Goal: Transaction & Acquisition: Purchase product/service

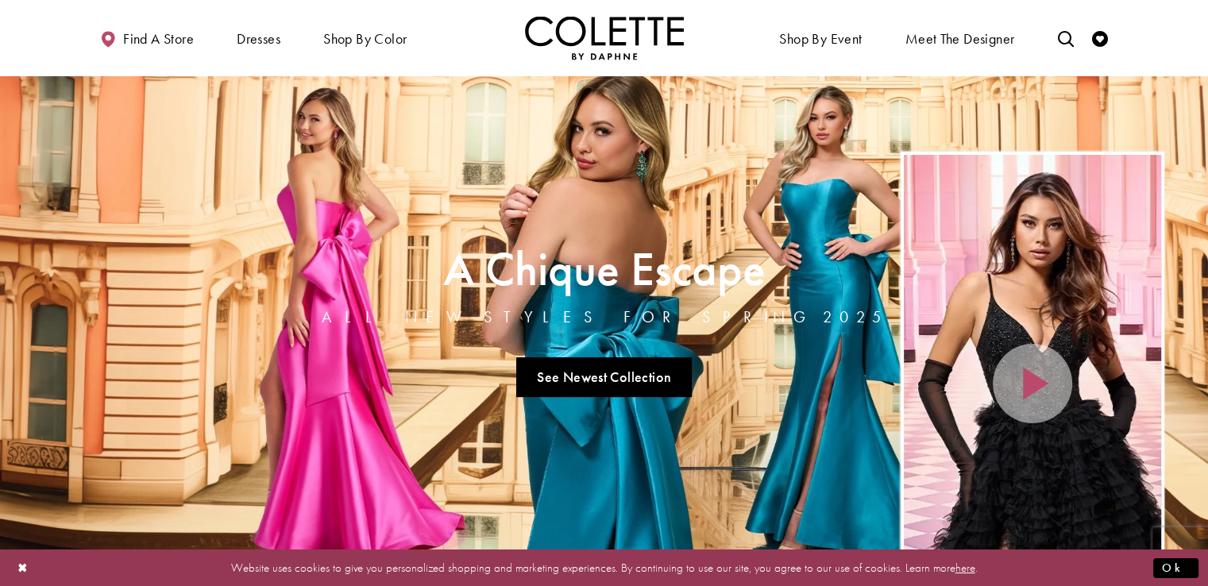
scroll to position [28, 0]
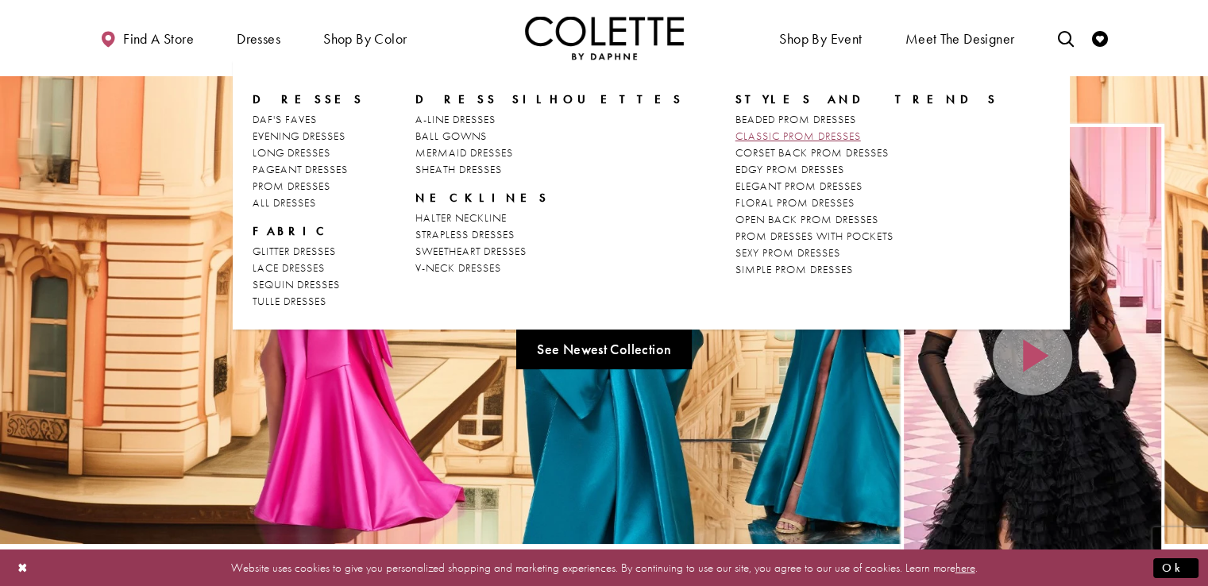
click at [735, 128] on link "CLASSIC PROM DRESSES" at bounding box center [866, 136] width 263 height 17
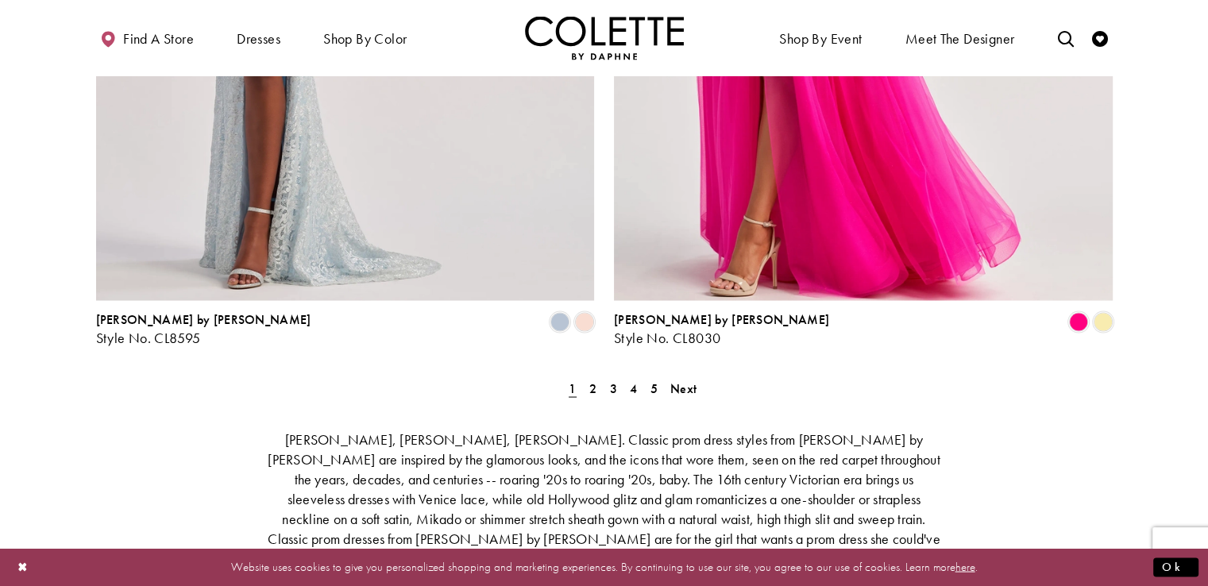
scroll to position [2926, 0]
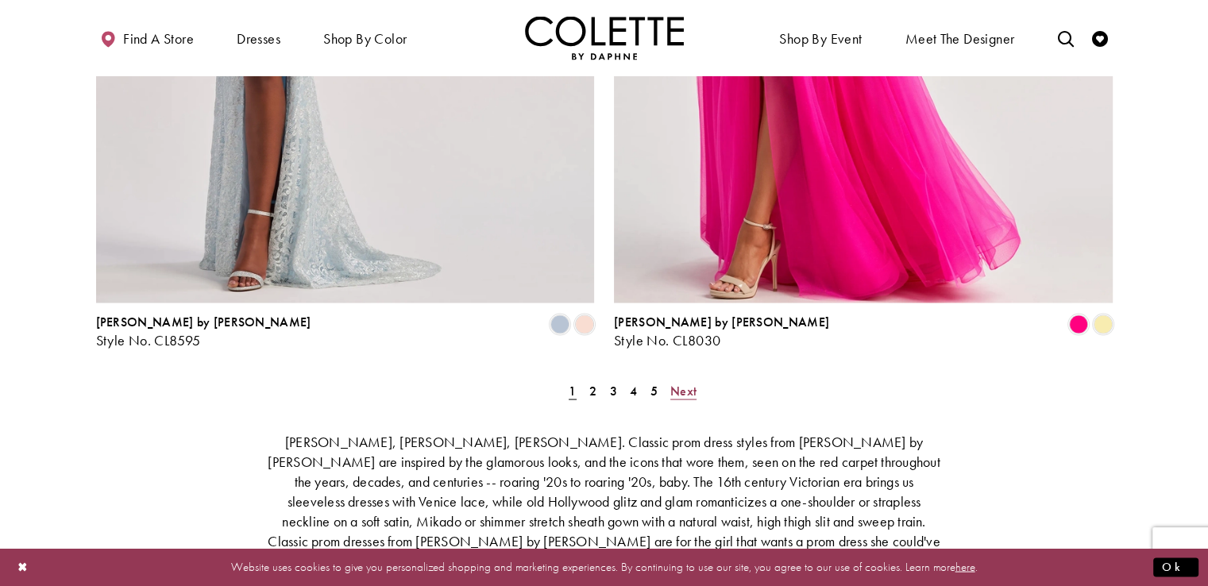
click at [673, 382] on span "Next" at bounding box center [683, 390] width 26 height 17
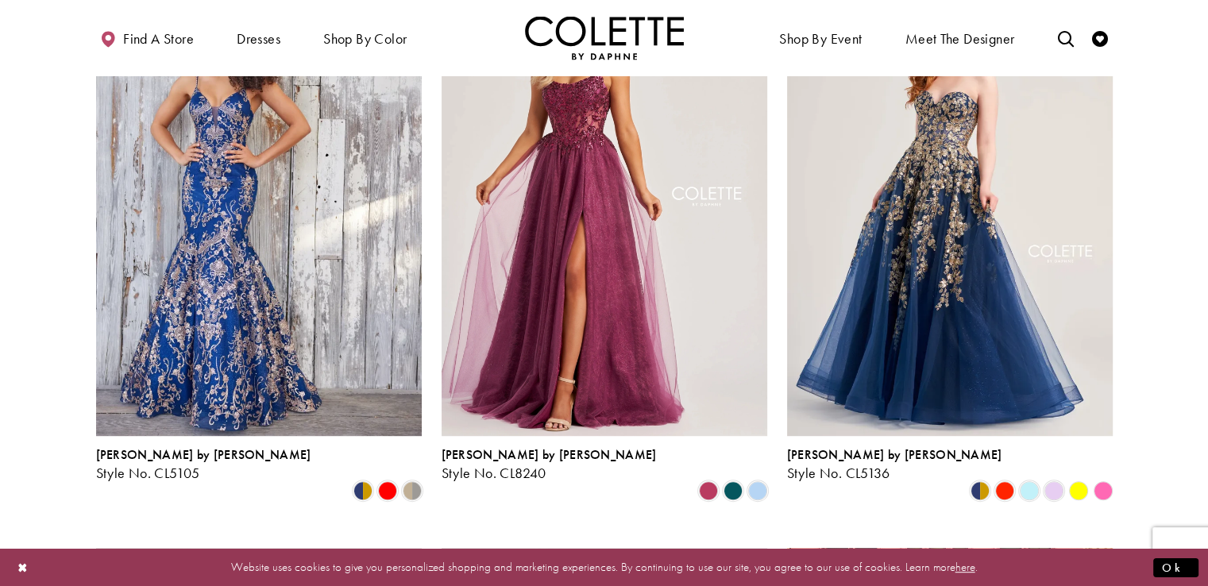
scroll to position [785, 0]
click at [1006, 481] on span "Product List" at bounding box center [1004, 490] width 19 height 19
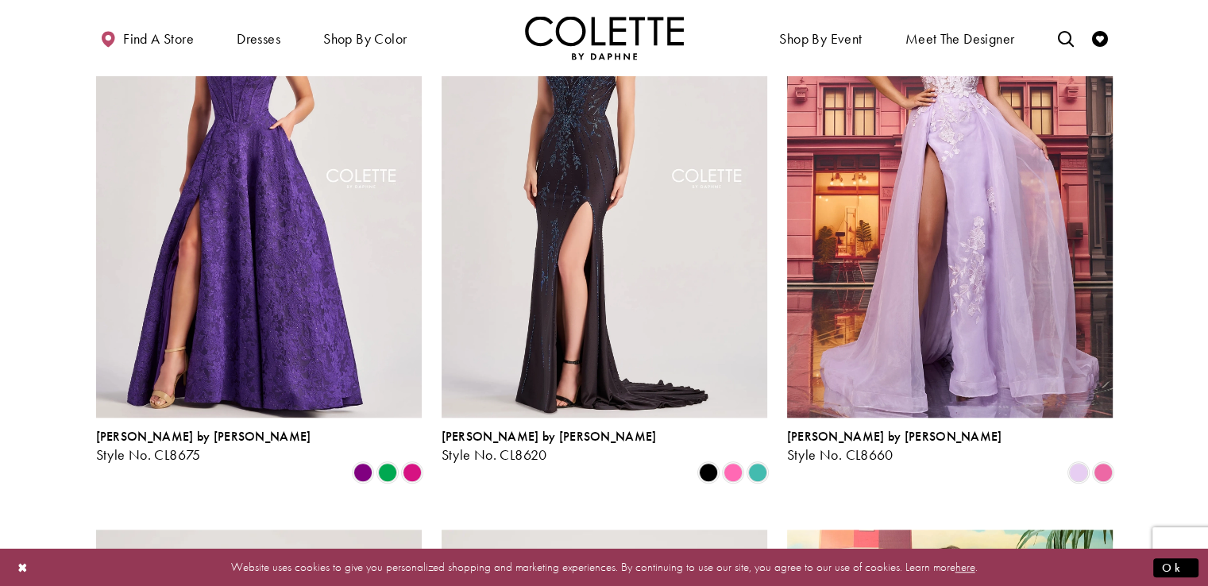
scroll to position [1391, 0]
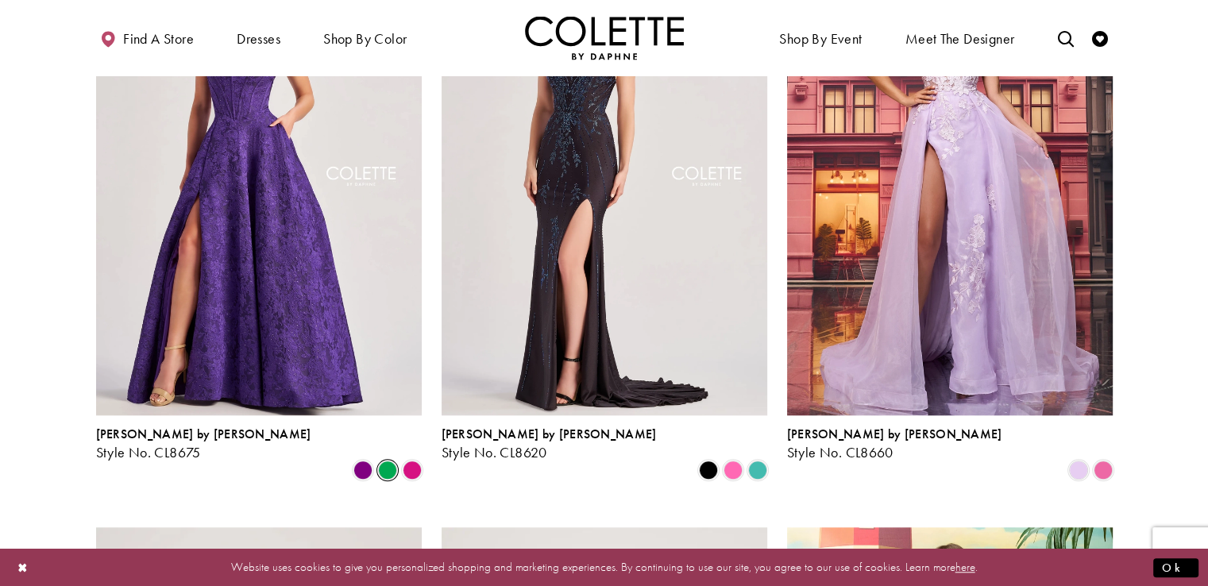
click at [382, 461] on span "Product List" at bounding box center [387, 470] width 19 height 19
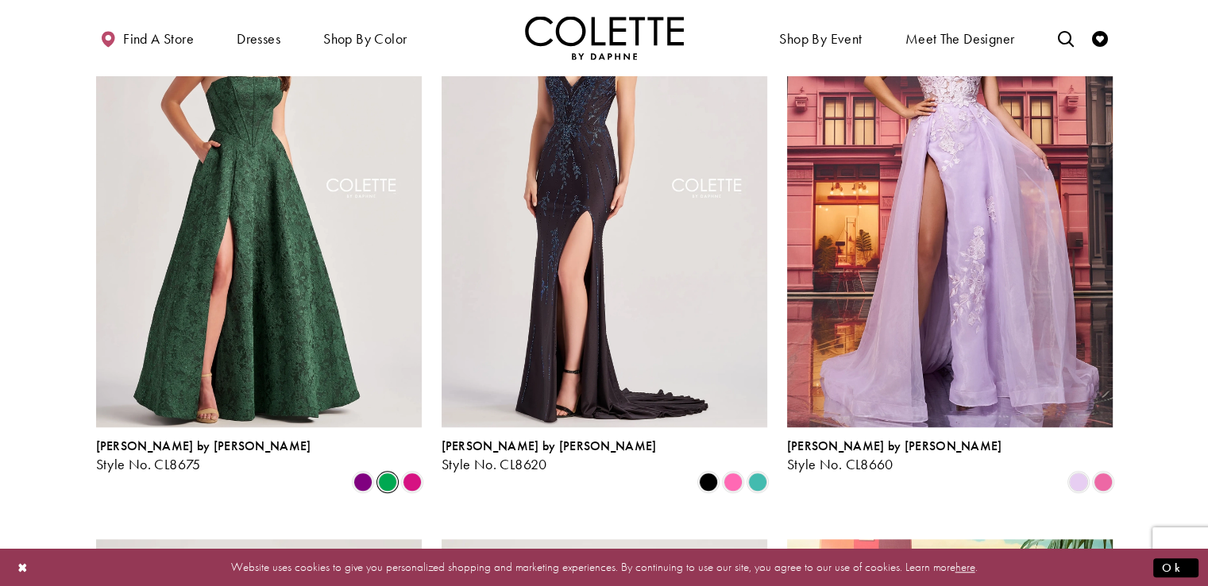
scroll to position [1381, 0]
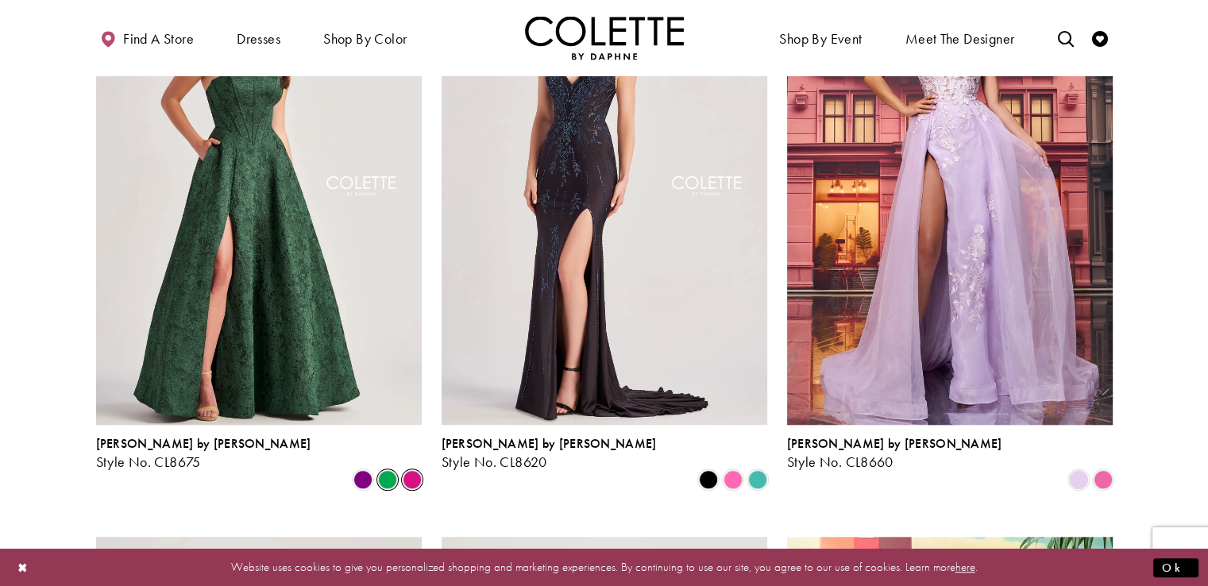
click at [413, 470] on span "Product List" at bounding box center [412, 479] width 19 height 19
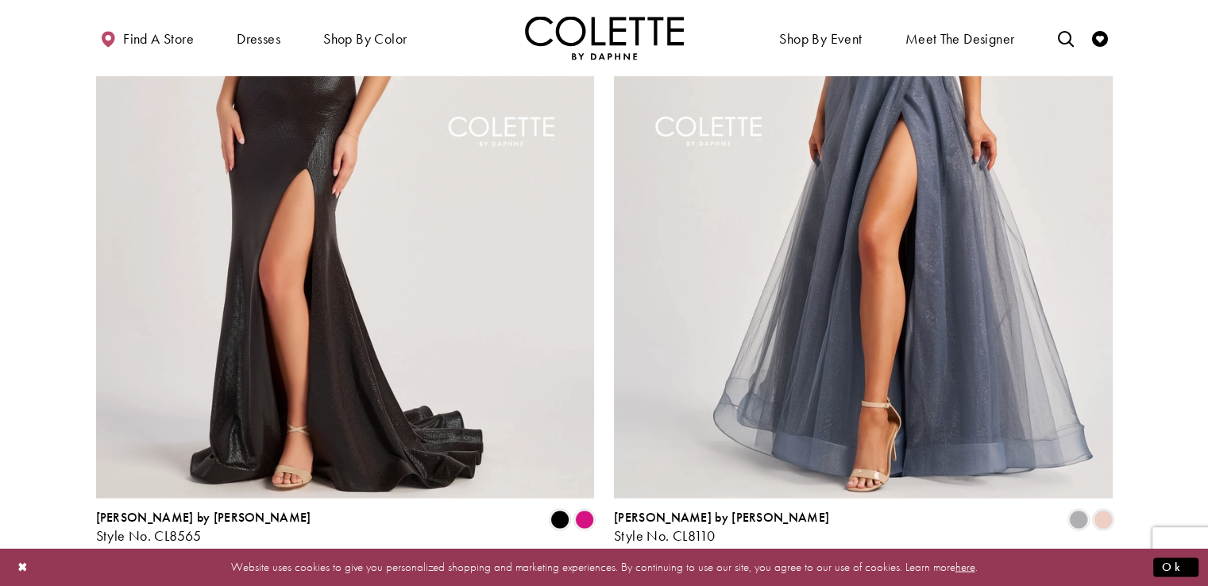
scroll to position [2853, 0]
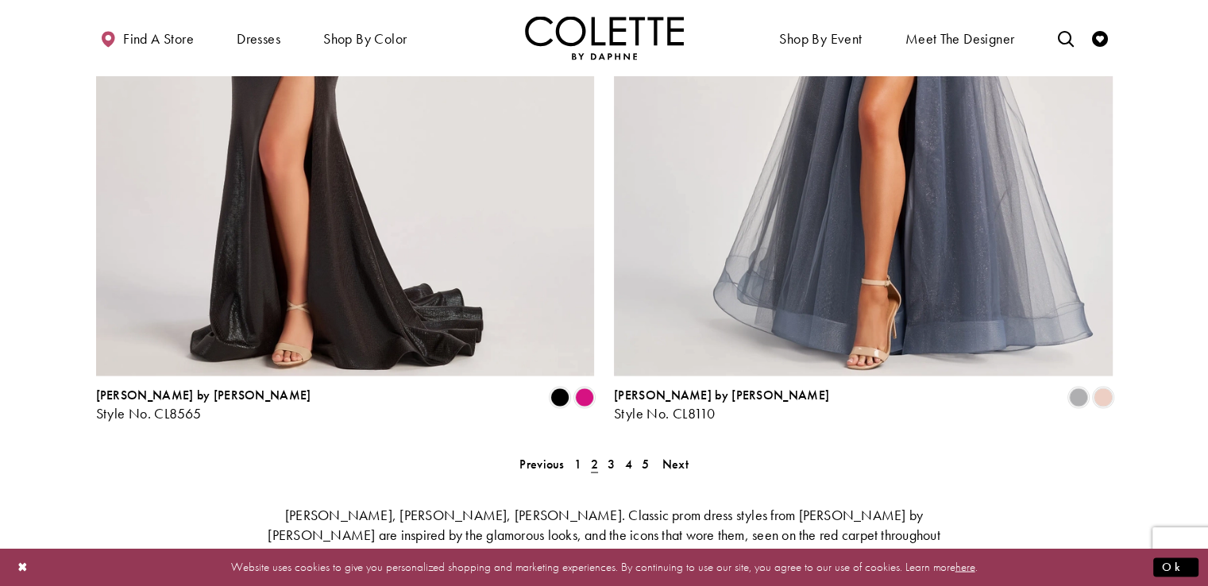
click at [673, 455] on span "Next" at bounding box center [675, 463] width 26 height 17
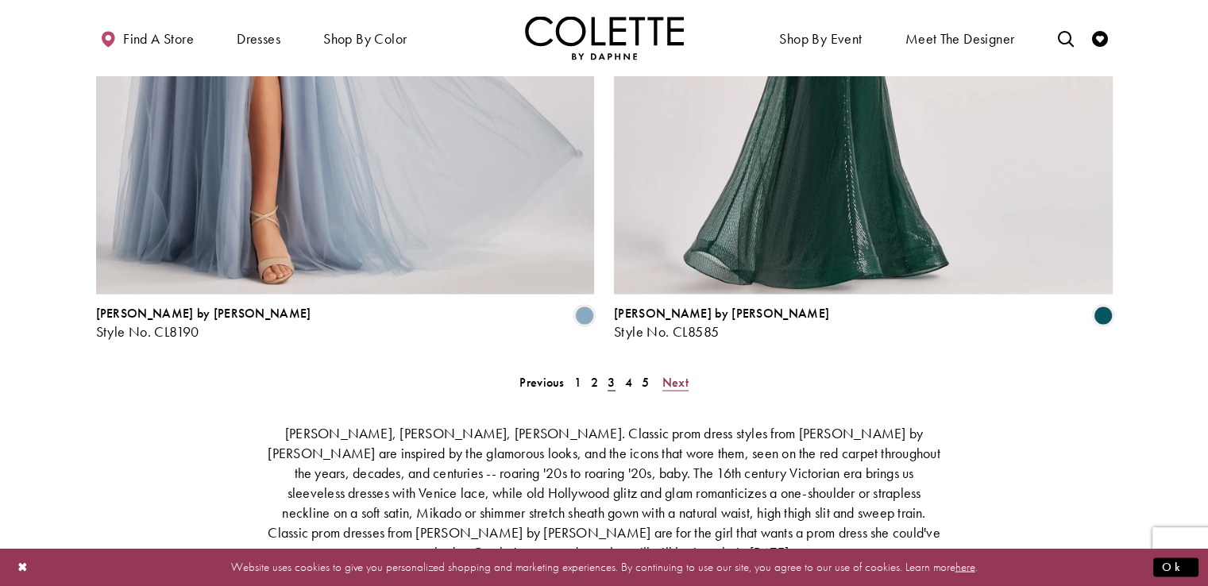
scroll to position [2935, 0]
click at [674, 372] on span "Next" at bounding box center [675, 380] width 26 height 17
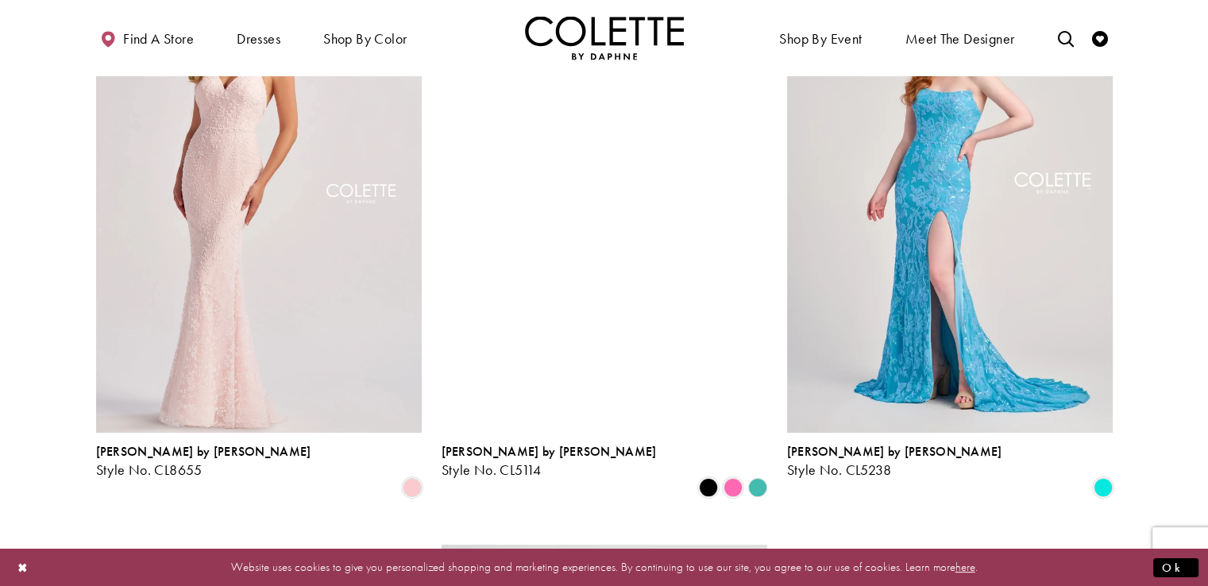
scroll to position [201, 0]
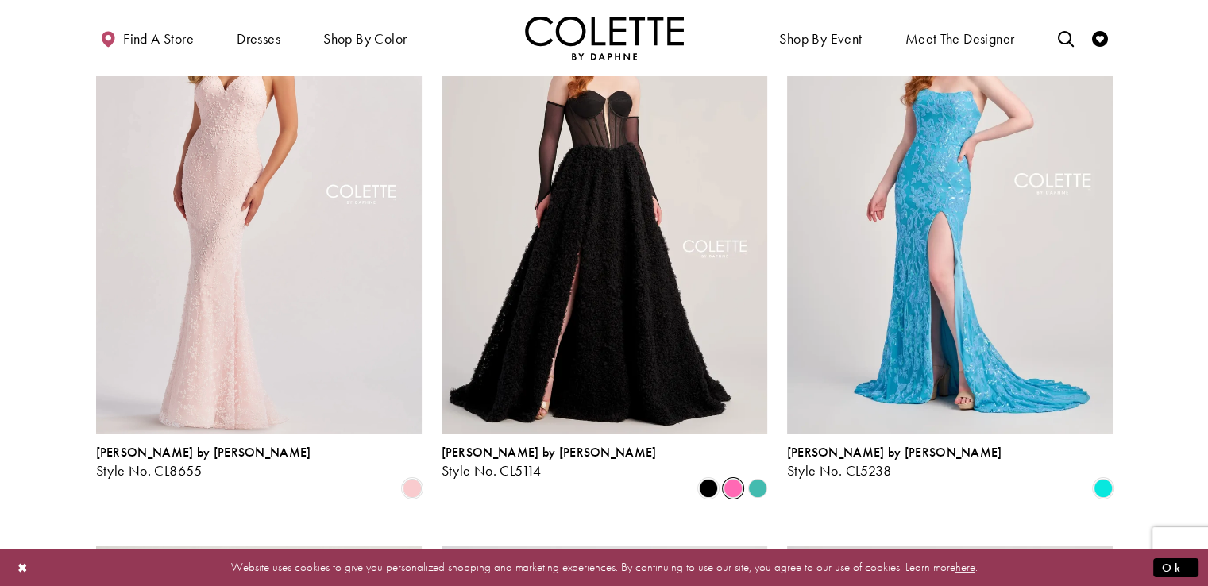
click at [735, 479] on span "Product List" at bounding box center [732, 488] width 19 height 19
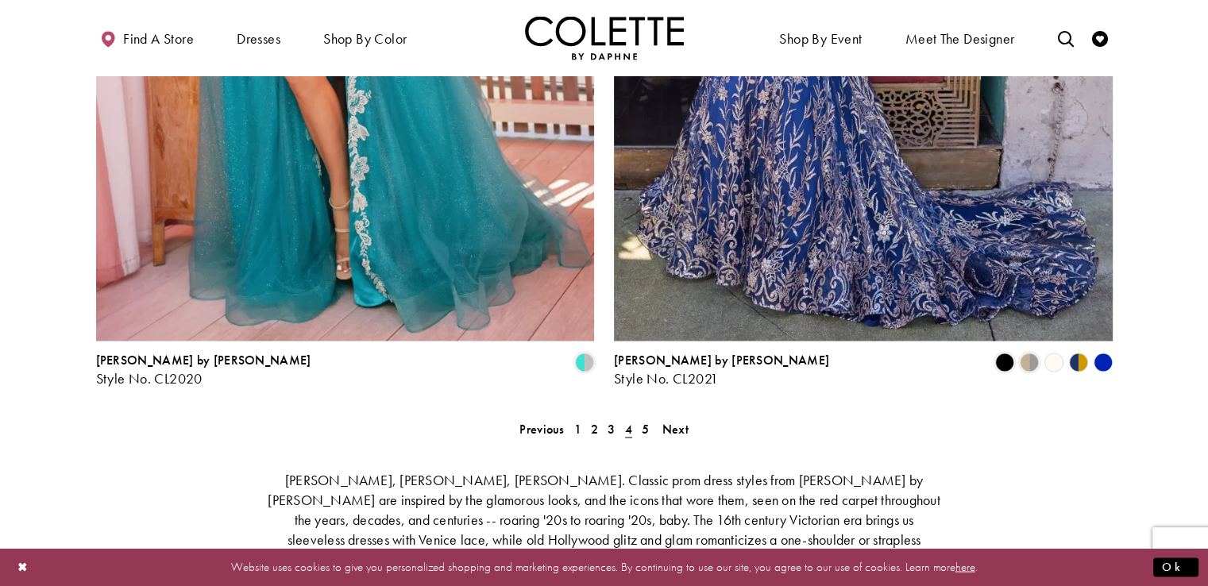
scroll to position [2949, 0]
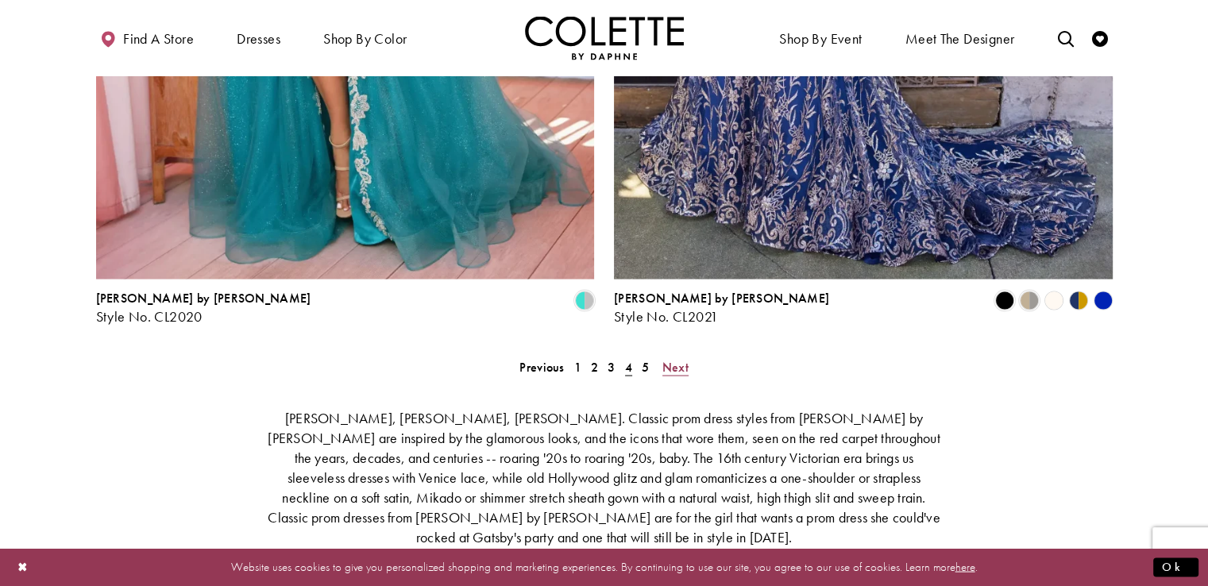
click at [672, 358] on span "Next" at bounding box center [675, 366] width 26 height 17
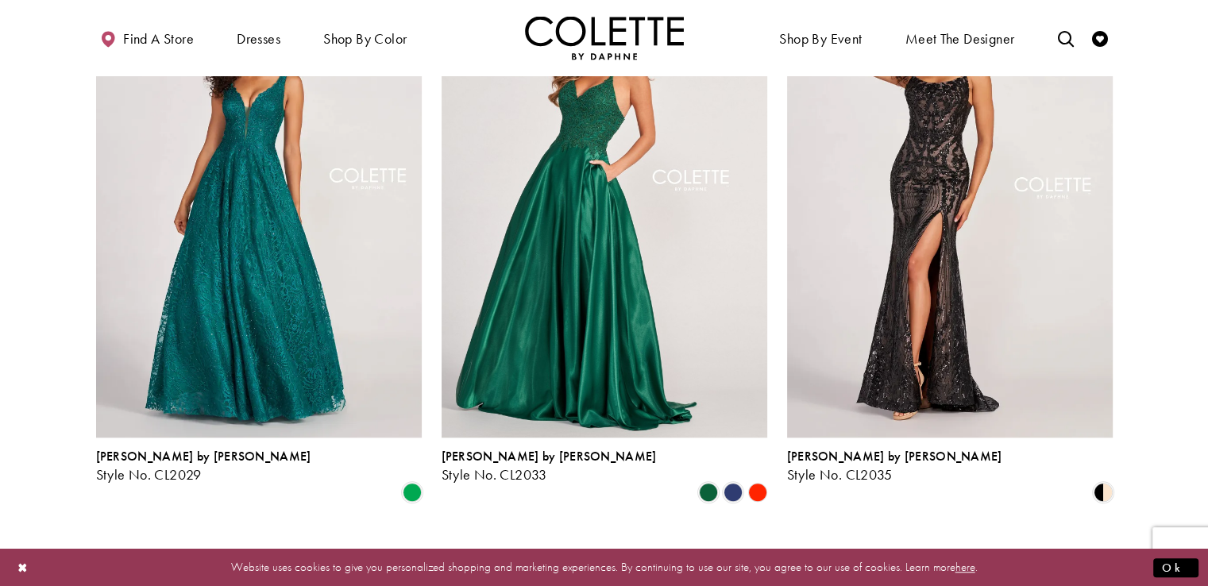
scroll to position [1367, 0]
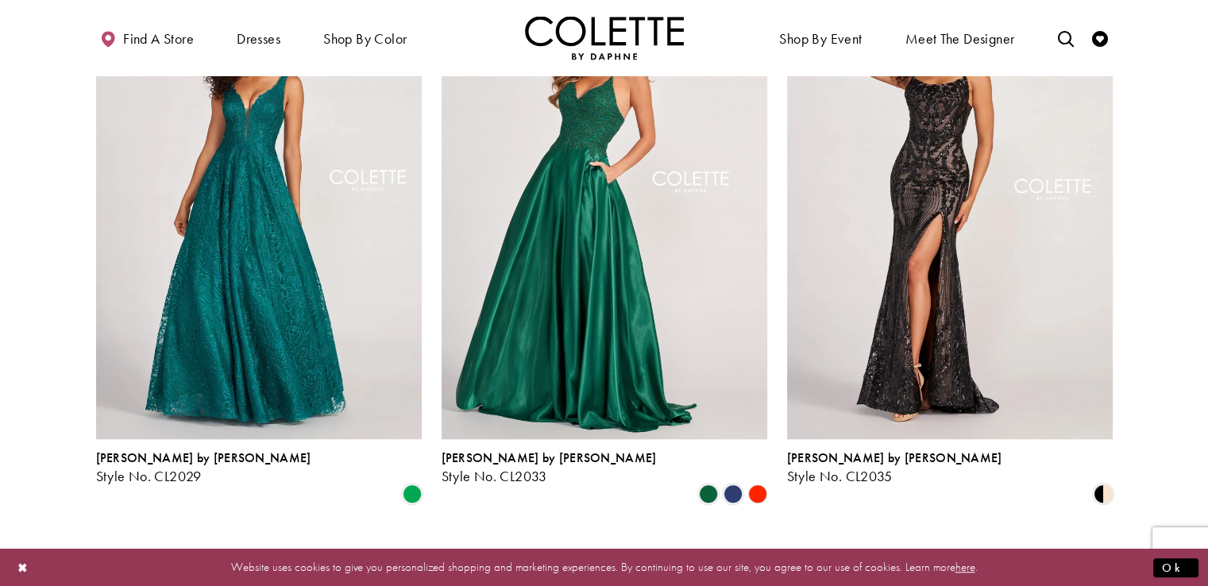
click at [756, 482] on polygon "Product List" at bounding box center [757, 494] width 25 height 25
click at [757, 482] on polygon "Product List" at bounding box center [757, 494] width 25 height 25
click at [747, 409] on div at bounding box center [747, 409] width 0 height 0
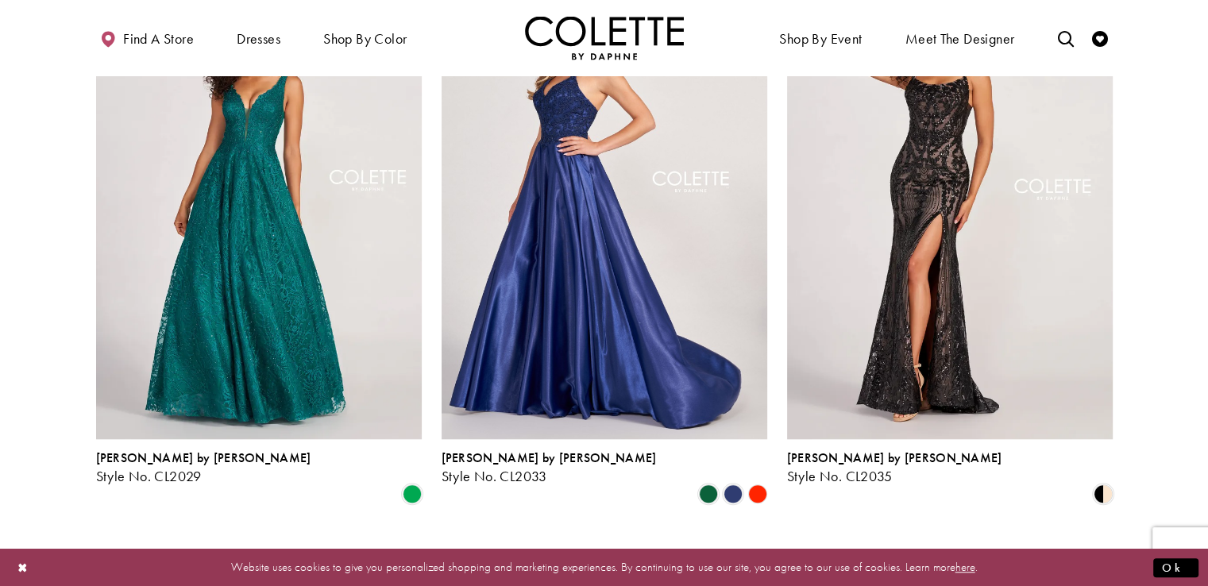
click at [684, 326] on img "Visit Colette by Daphne Style No. CL2033 Page" at bounding box center [605, 202] width 326 height 473
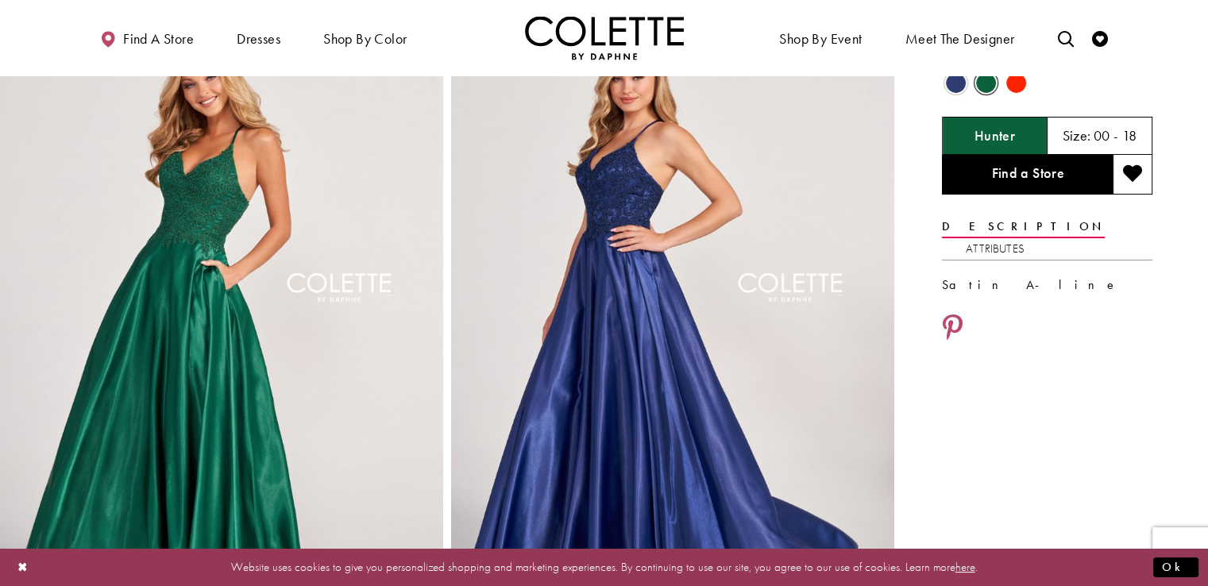
scroll to position [81, 0]
click at [1019, 82] on span "Product color controls state depends on size chosen" at bounding box center [1016, 84] width 20 height 20
click at [966, 131] on div "Scarlet" at bounding box center [995, 137] width 106 height 38
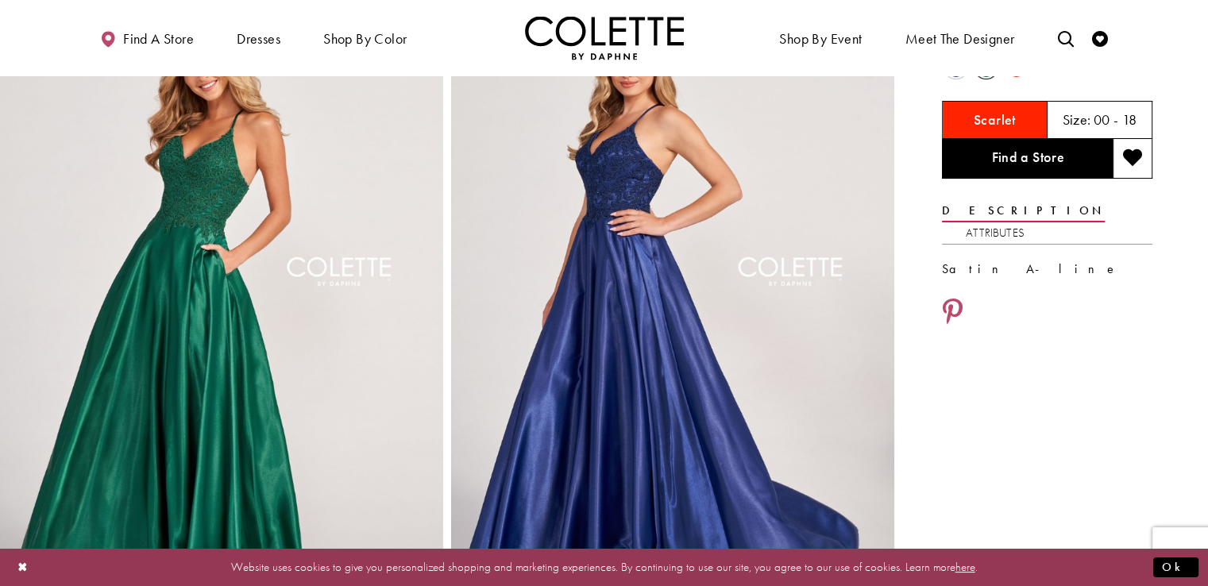
scroll to position [0, 0]
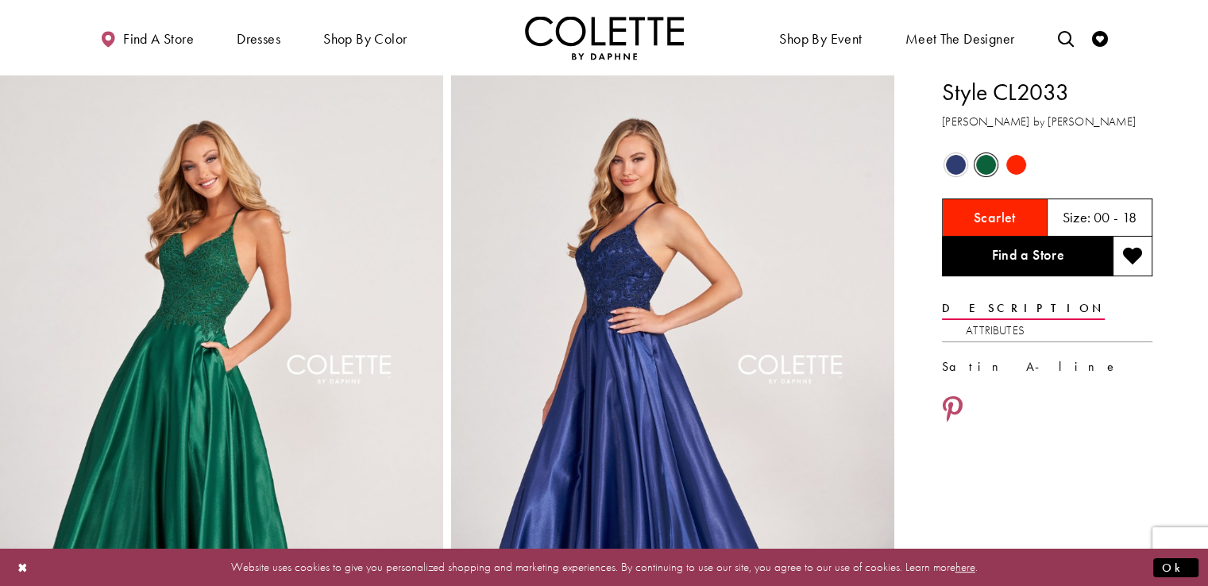
click at [1027, 163] on div "Out of Stock" at bounding box center [1016, 165] width 28 height 28
click at [1010, 163] on span "Product color controls state depends on size chosen" at bounding box center [1016, 165] width 20 height 20
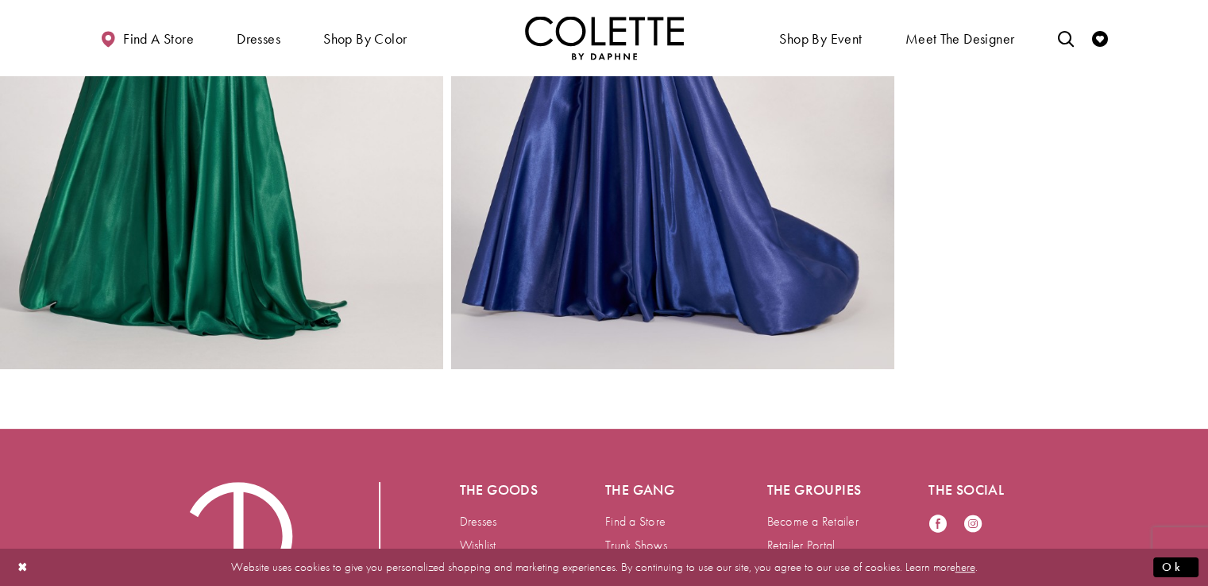
scroll to position [543, 0]
